Goal: Information Seeking & Learning: Learn about a topic

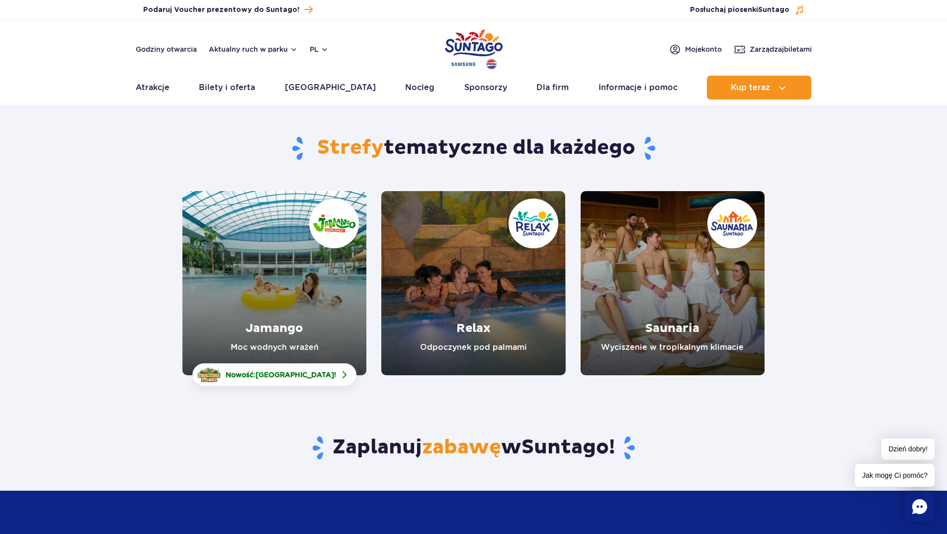
click at [519, 320] on link "Relax" at bounding box center [473, 283] width 184 height 184
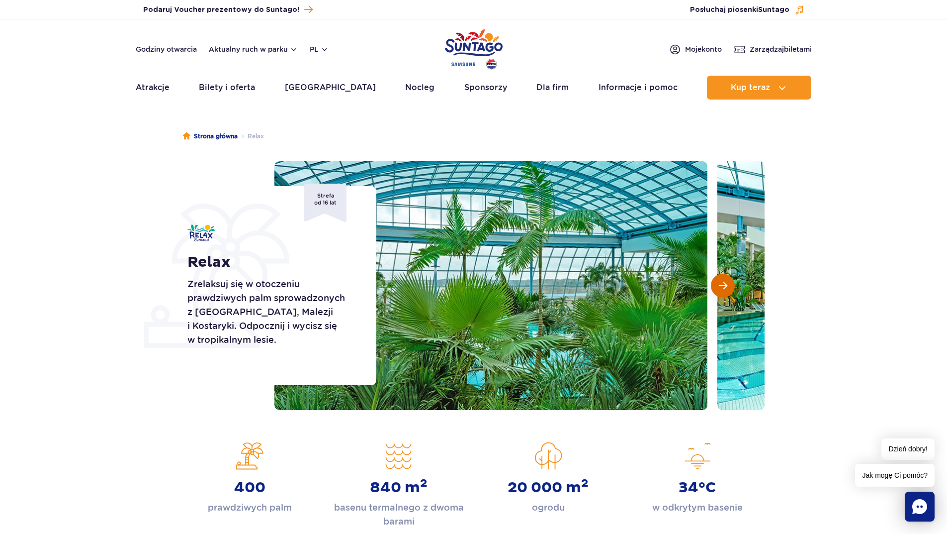
click at [727, 279] on button "Następny slajd" at bounding box center [723, 286] width 24 height 24
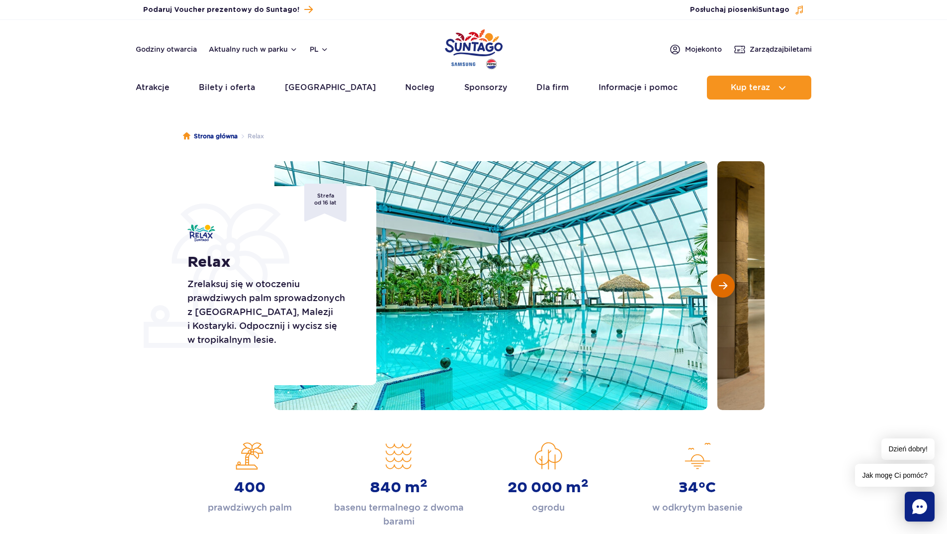
click at [727, 279] on button "Następny slajd" at bounding box center [723, 286] width 24 height 24
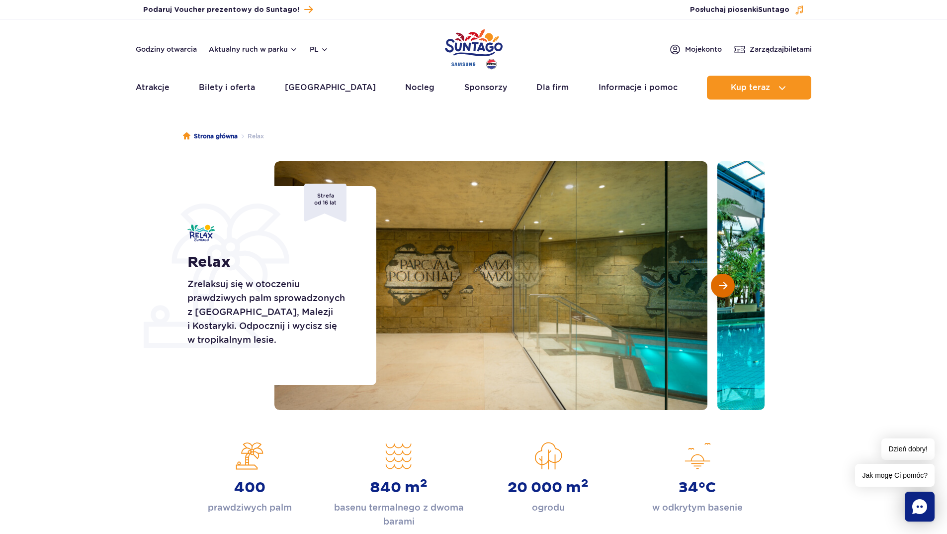
click at [727, 279] on button "Następny slajd" at bounding box center [723, 286] width 24 height 24
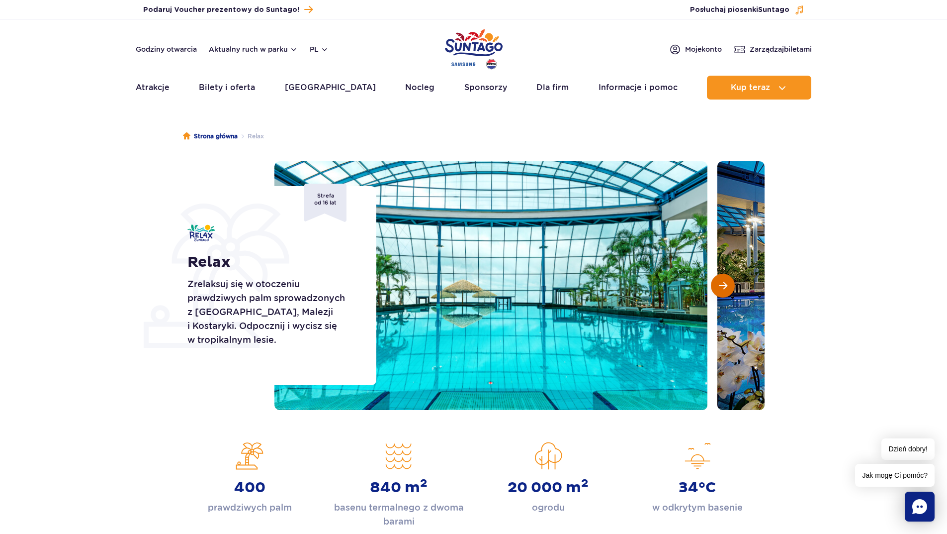
click at [726, 279] on button "Następny slajd" at bounding box center [723, 286] width 24 height 24
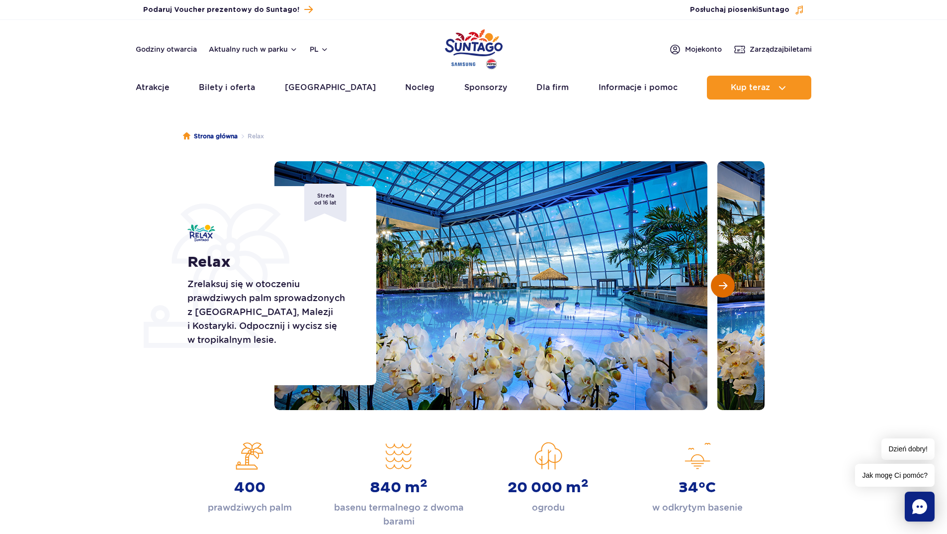
click at [726, 281] on span "Następny slajd" at bounding box center [723, 285] width 8 height 9
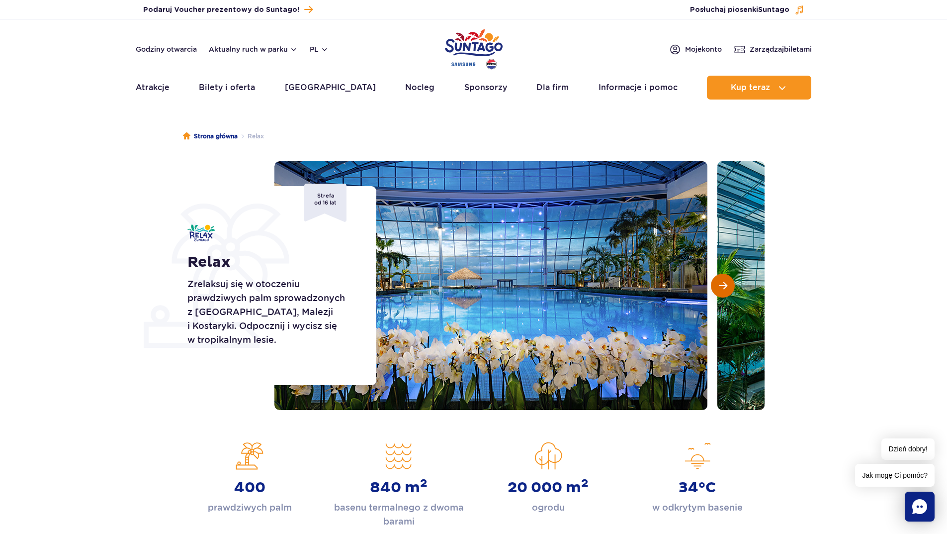
click at [726, 281] on span "Następny slajd" at bounding box center [723, 285] width 8 height 9
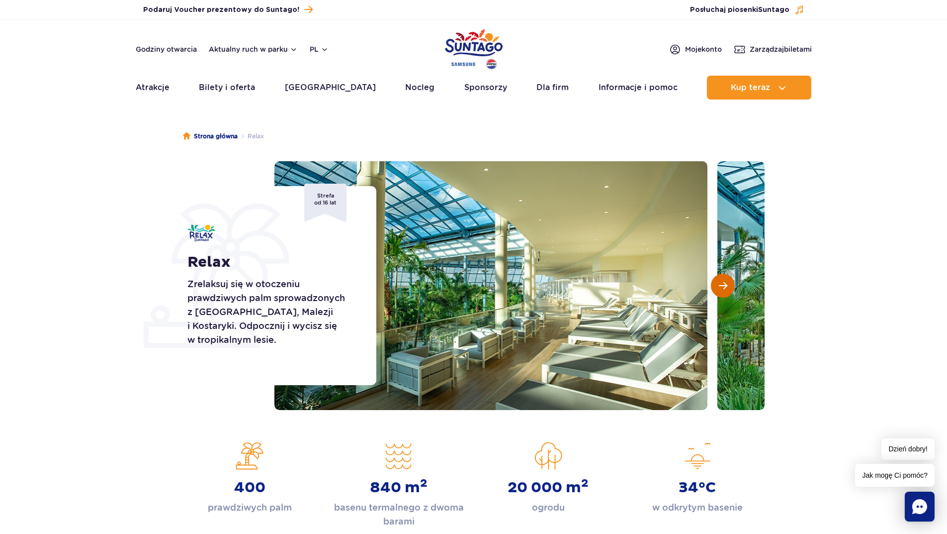
click at [726, 281] on span "Następny slajd" at bounding box center [723, 285] width 8 height 9
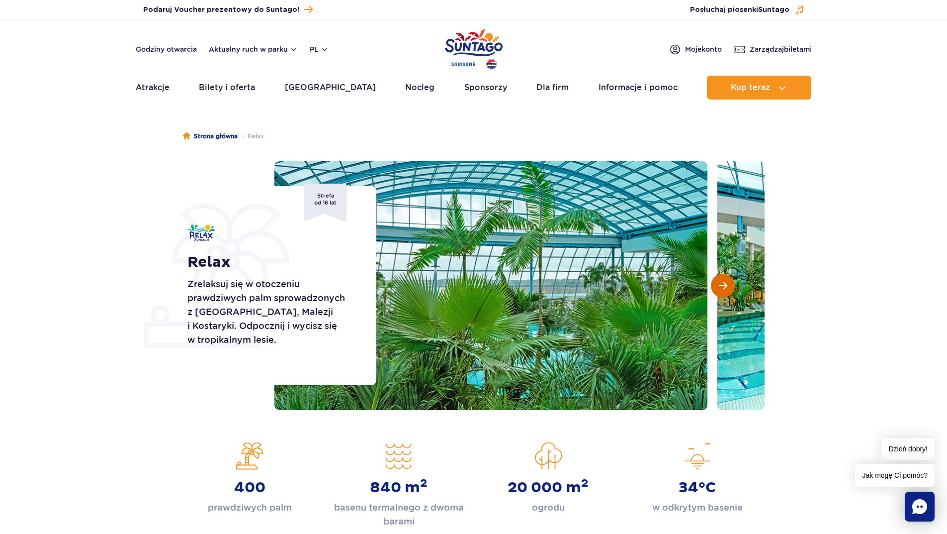
click at [726, 281] on span "Następny slajd" at bounding box center [723, 285] width 8 height 9
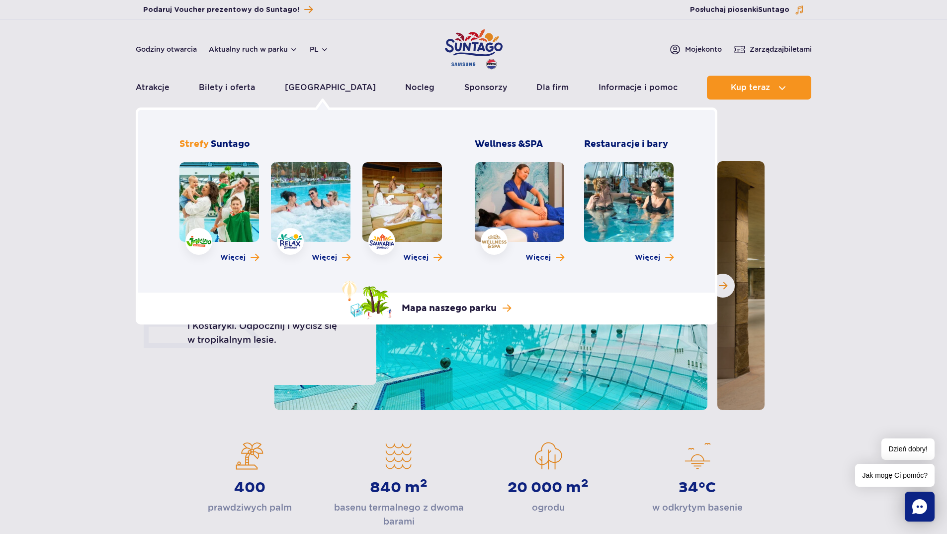
click at [215, 218] on link at bounding box center [220, 202] width 80 height 80
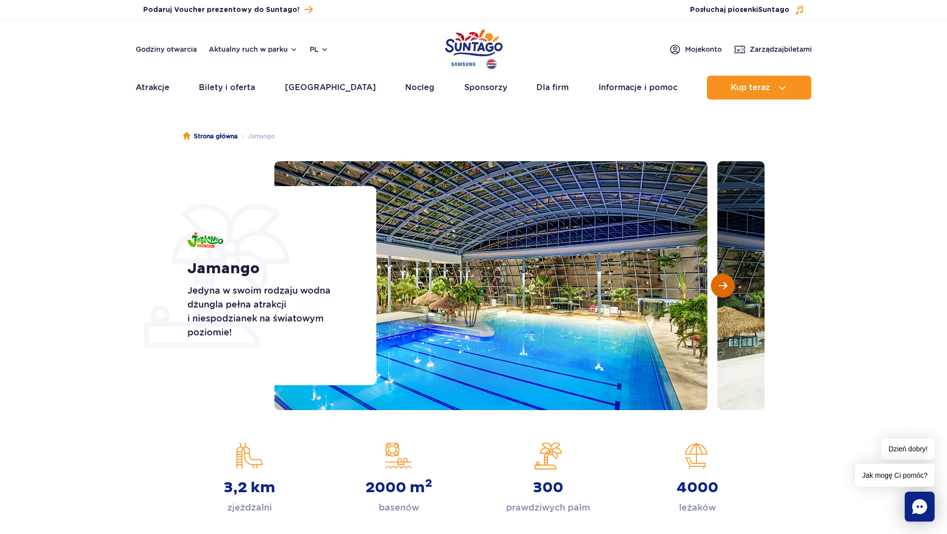
click at [726, 288] on span "Następny slajd" at bounding box center [723, 285] width 8 height 9
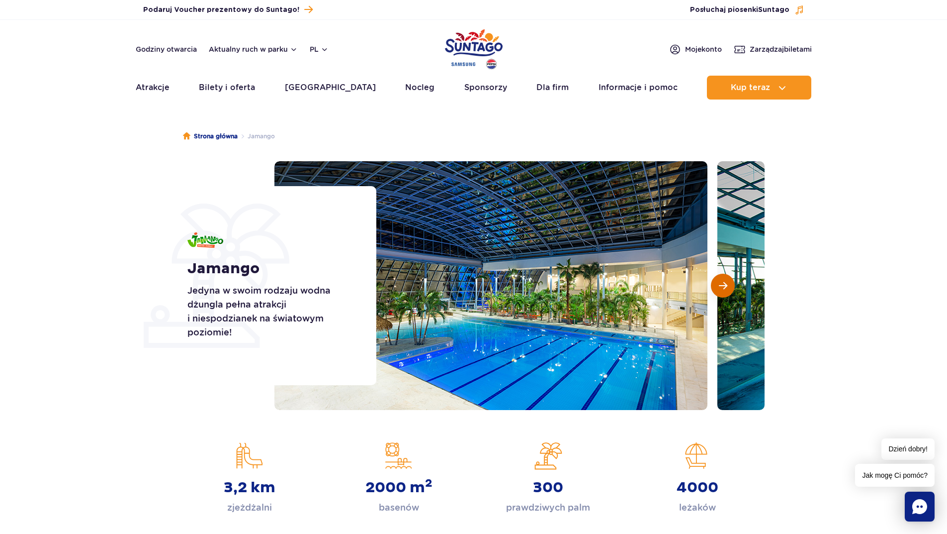
click at [726, 288] on span "Następny slajd" at bounding box center [723, 285] width 8 height 9
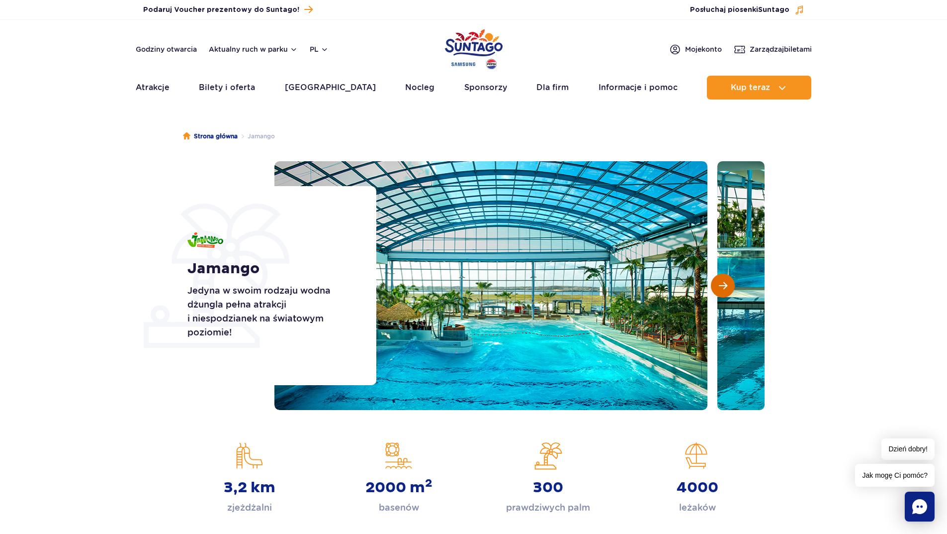
click at [726, 288] on span "Następny slajd" at bounding box center [723, 285] width 8 height 9
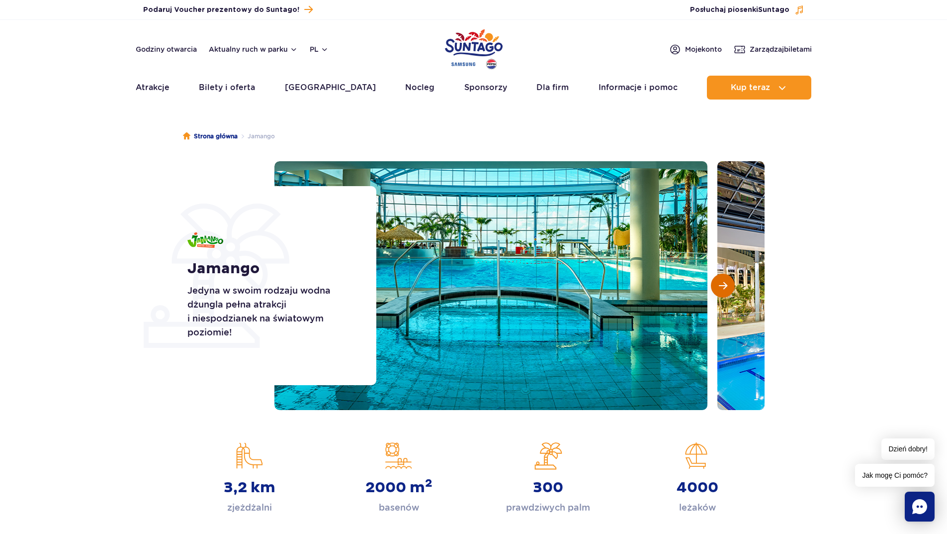
click at [726, 288] on span "Następny slajd" at bounding box center [723, 285] width 8 height 9
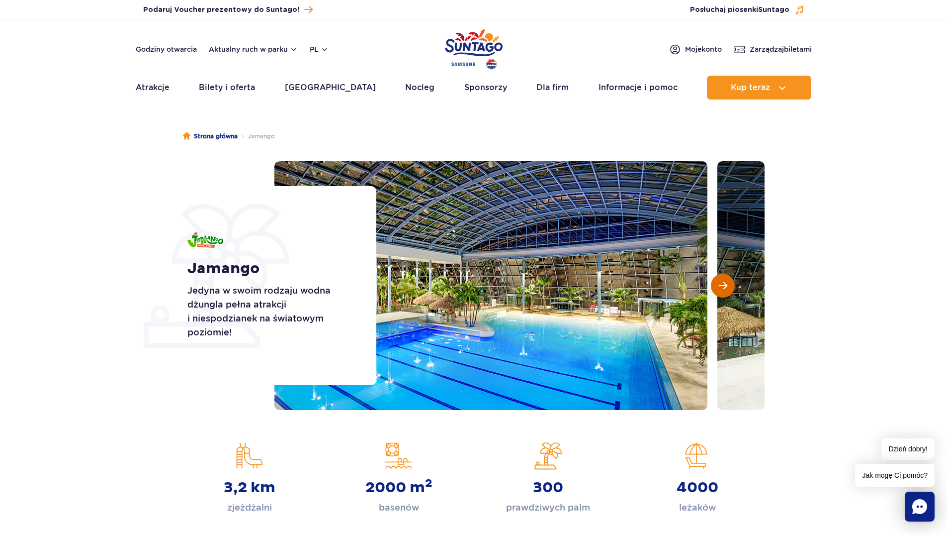
click at [727, 288] on span "Następny slajd" at bounding box center [723, 285] width 8 height 9
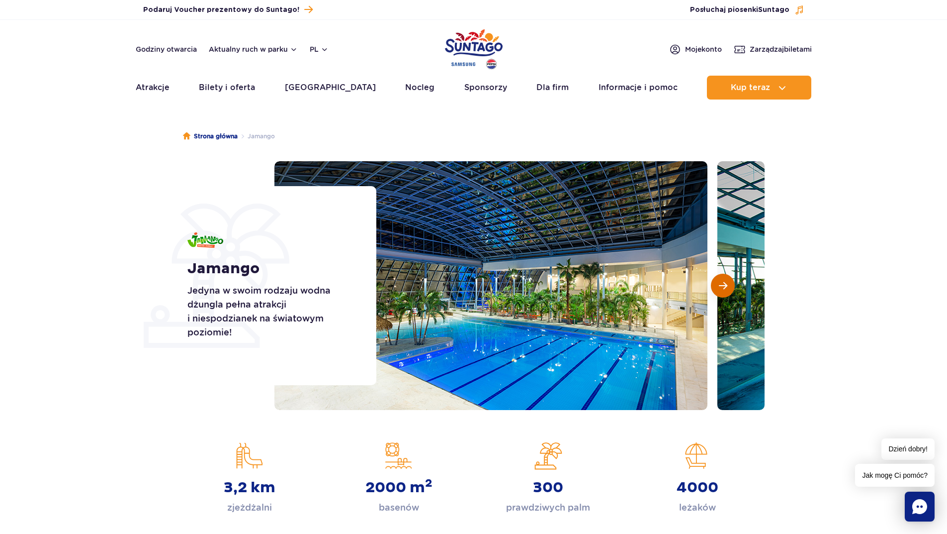
click at [727, 288] on span "Następny slajd" at bounding box center [723, 285] width 8 height 9
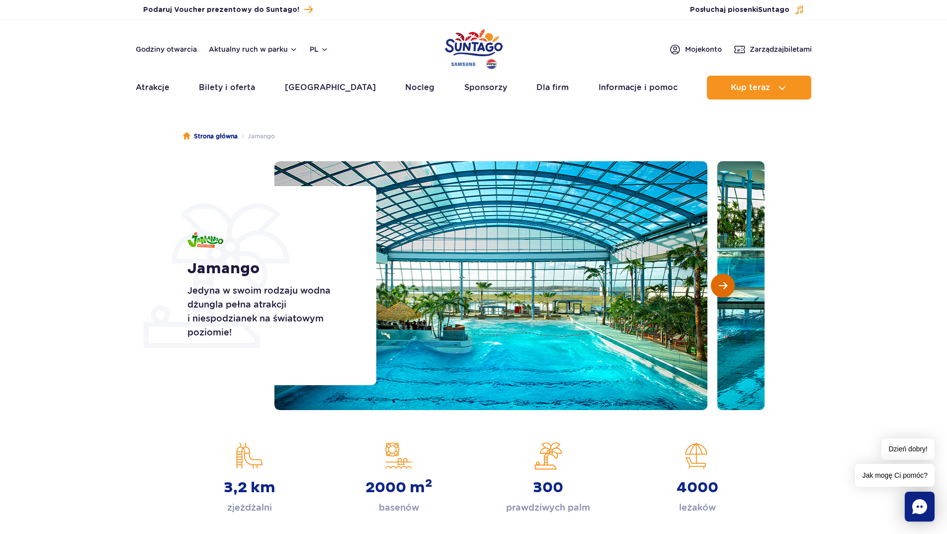
click at [727, 288] on span "Następny slajd" at bounding box center [723, 285] width 8 height 9
